Goal: Transaction & Acquisition: Purchase product/service

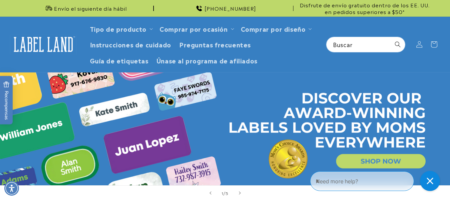
click at [175, 12] on div "[PHONE_NUMBER]" at bounding box center [225, 8] width 137 height 16
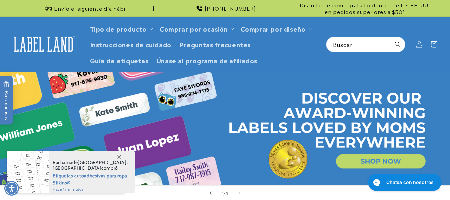
click at [359, 160] on link "Abra esta opción" at bounding box center [225, 128] width 450 height 113
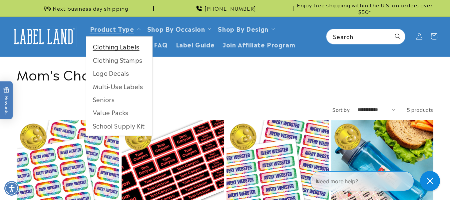
click at [115, 43] on link "Clothing Labels" at bounding box center [119, 46] width 66 height 13
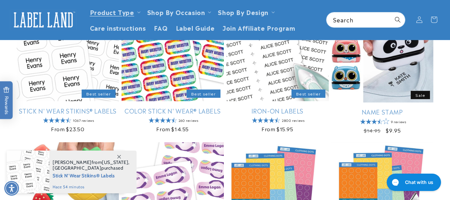
scroll to position [112, 0]
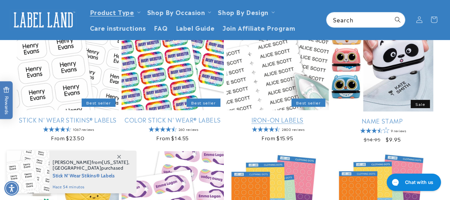
click at [271, 116] on link "Iron-On Labels" at bounding box center [278, 120] width 102 height 8
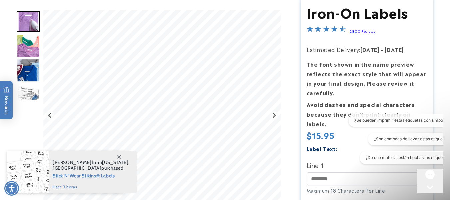
scroll to position [52, 0]
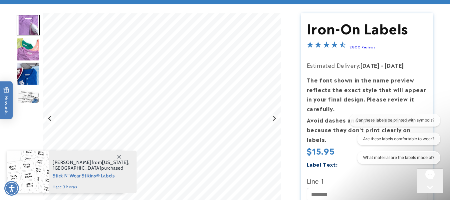
click at [284, 78] on div "Gallery Viewer" at bounding box center [152, 119] width 271 height 213
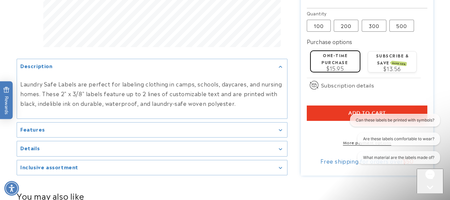
scroll to position [303, 0]
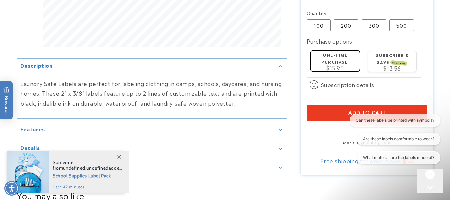
click at [316, 112] on button "Add to cart" at bounding box center [367, 112] width 121 height 15
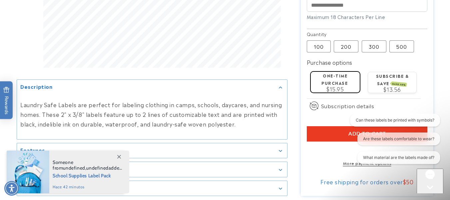
scroll to position [194, 0]
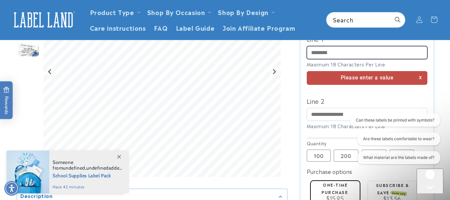
click at [338, 53] on input "Line 1" at bounding box center [367, 52] width 121 height 13
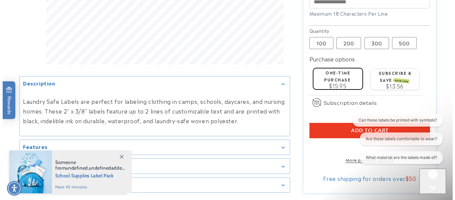
scroll to position [286, 0]
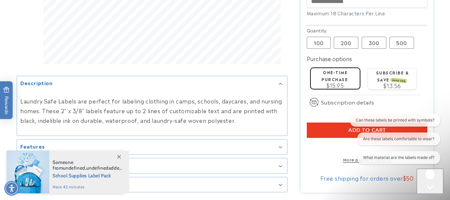
type input "*********"
click at [345, 129] on button "Add to cart" at bounding box center [367, 129] width 121 height 15
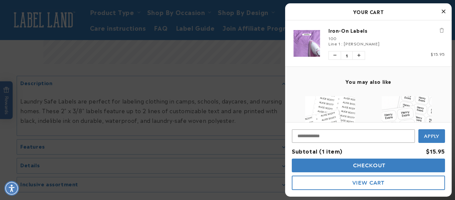
click at [363, 168] on span "Checkout" at bounding box center [369, 165] width 34 height 6
